Goal: Information Seeking & Learning: Find specific page/section

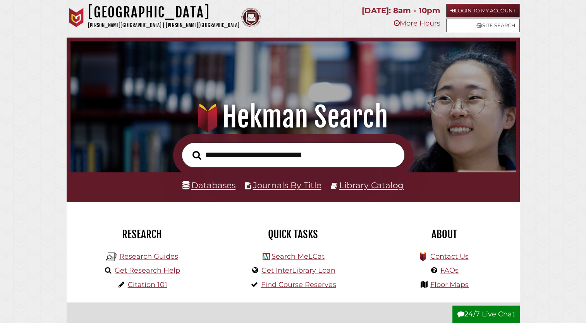
scroll to position [147, 442]
click at [483, 7] on link "Login to My Account" at bounding box center [483, 11] width 74 height 14
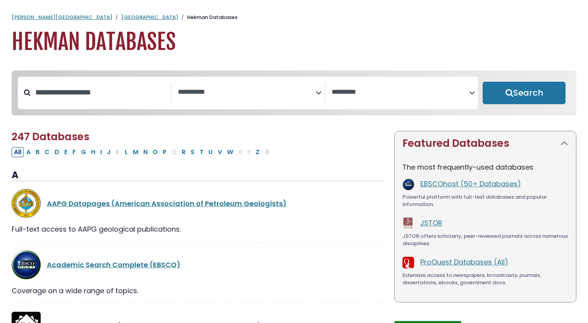
select select "Database Subject Filter"
select select "Database Vendors Filter"
click at [126, 97] on input "Search database by title or keyword" at bounding box center [101, 92] width 140 height 13
type input "*******"
click at [483, 82] on button "Search" at bounding box center [524, 93] width 83 height 22
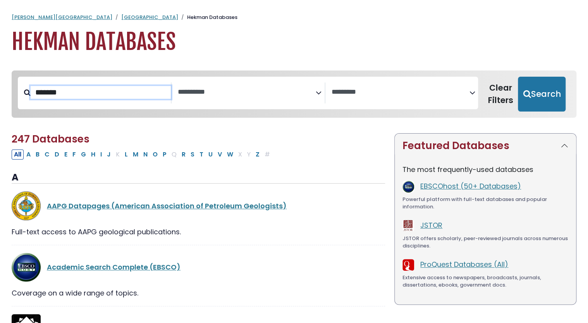
select select "Database Subject Filter"
select select "Database Vendors Filter"
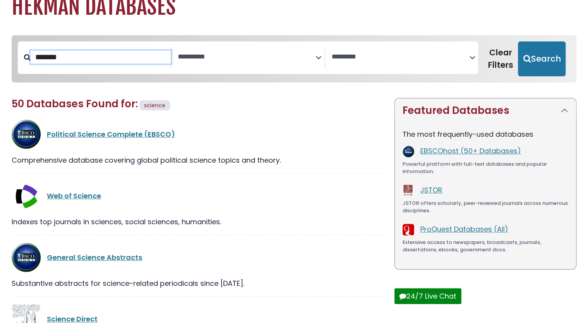
scroll to position [36, 0]
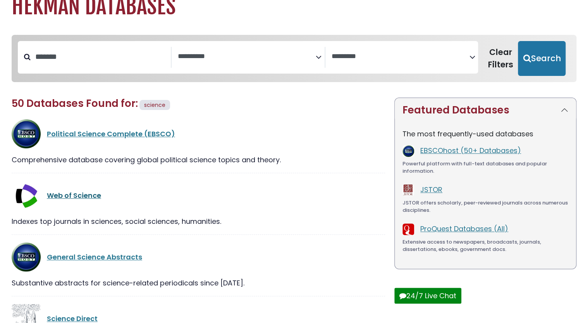
click at [90, 196] on link "Web of Science" at bounding box center [74, 196] width 54 height 10
